Goal: Information Seeking & Learning: Find specific fact

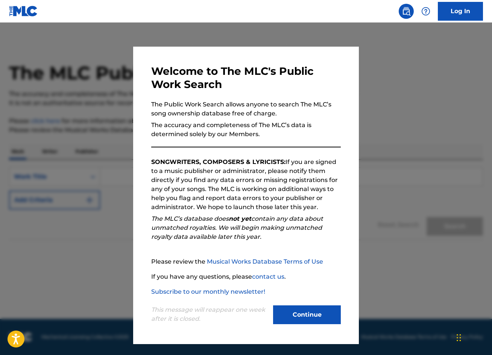
click at [296, 310] on button "Continue" at bounding box center [307, 315] width 68 height 19
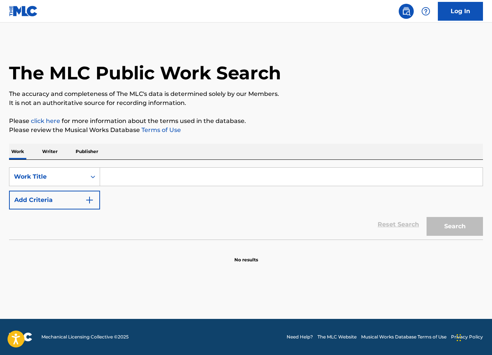
click at [130, 178] on input "Search Form" at bounding box center [291, 177] width 383 height 18
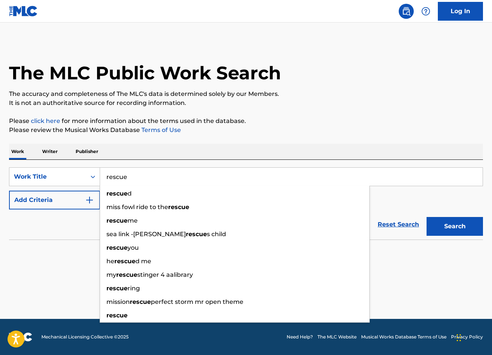
type input "rescue"
click at [62, 233] on div "Reset Search Search" at bounding box center [246, 225] width 474 height 30
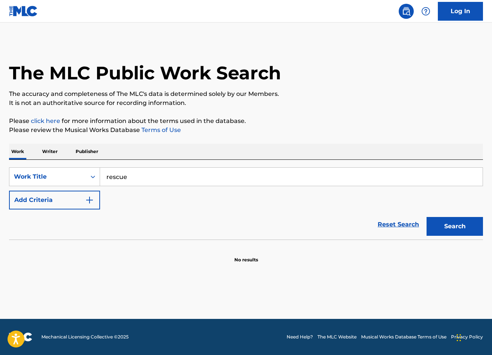
click at [457, 224] on button "Search" at bounding box center [455, 226] width 56 height 19
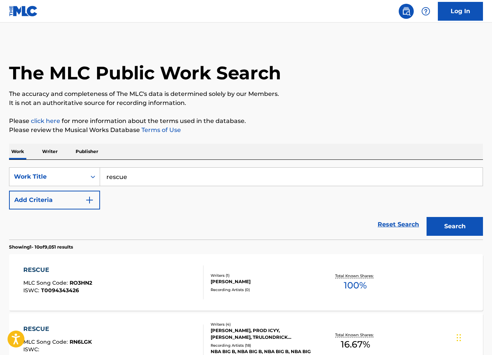
click at [54, 196] on button "Add Criteria" at bounding box center [54, 200] width 91 height 19
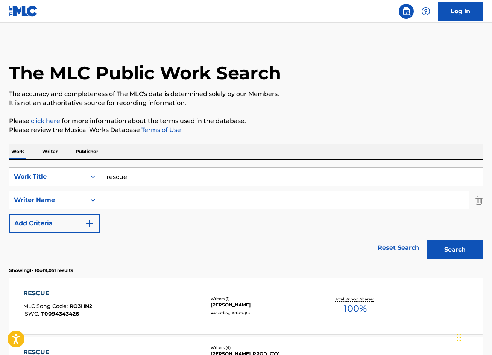
click at [137, 200] on input "Search Form" at bounding box center [284, 200] width 369 height 18
click at [455, 250] on button "Search" at bounding box center [455, 250] width 56 height 19
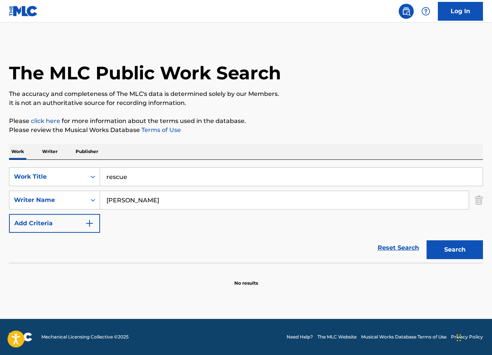
click at [116, 201] on input "lauen daigle" at bounding box center [284, 200] width 369 height 18
type input "lauren daigle"
click at [455, 250] on button "Search" at bounding box center [455, 250] width 56 height 19
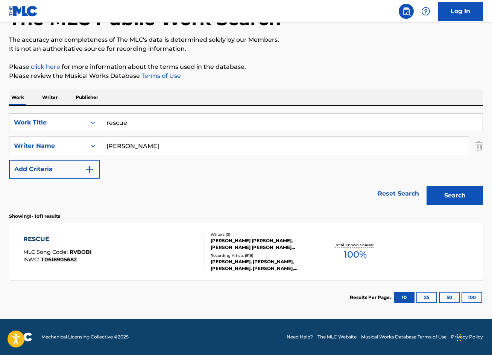
scroll to position [54, 0]
click at [156, 250] on div "RESCUE MLC Song Code : RVBOBI ISWC : T0618905682" at bounding box center [113, 252] width 180 height 34
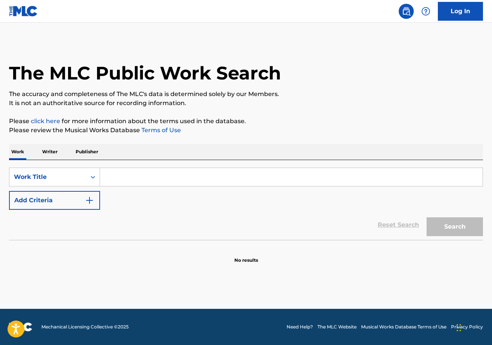
click at [121, 176] on input "Search Form" at bounding box center [291, 177] width 383 height 18
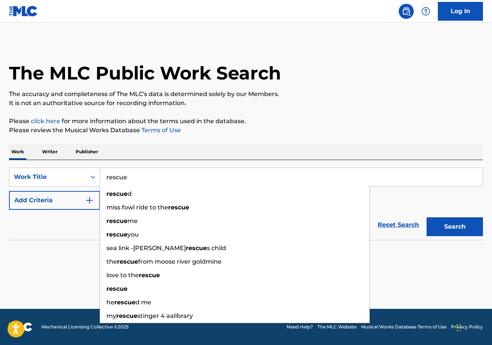
type input "rescue"
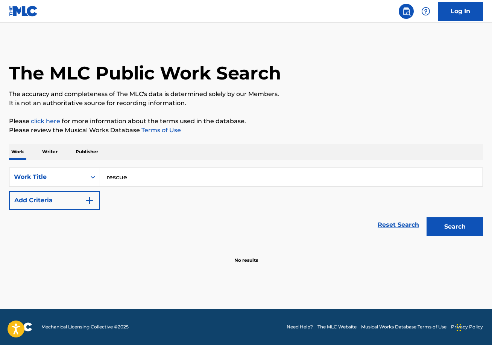
click at [57, 213] on div "Reset Search Search" at bounding box center [246, 225] width 474 height 30
click at [55, 204] on button "Add Criteria" at bounding box center [54, 200] width 91 height 19
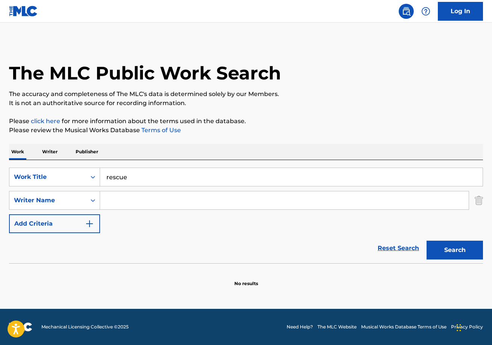
click at [130, 199] on input "Search Form" at bounding box center [284, 200] width 369 height 18
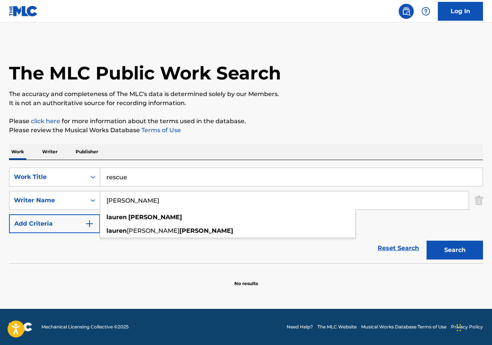
type input "[PERSON_NAME]"
click at [455, 250] on button "Search" at bounding box center [455, 250] width 56 height 19
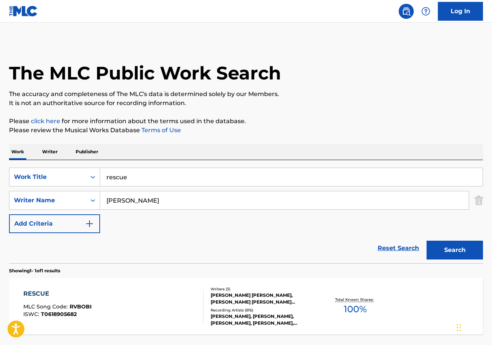
click at [105, 303] on div "RESCUE MLC Song Code : RVBOBI ISWC : T0618905682" at bounding box center [113, 306] width 180 height 34
